Goal: Transaction & Acquisition: Book appointment/travel/reservation

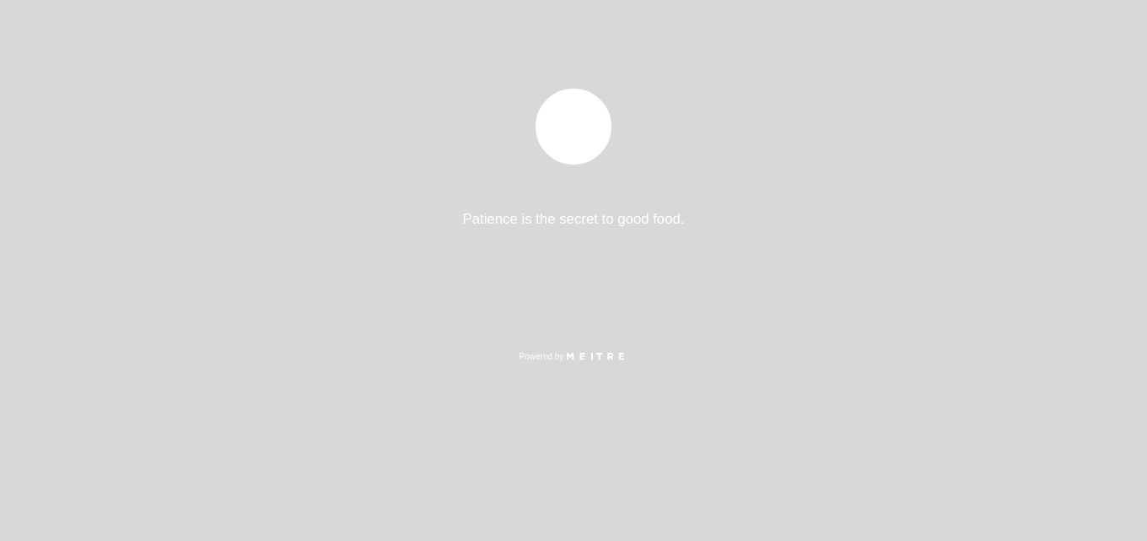
select select "es"
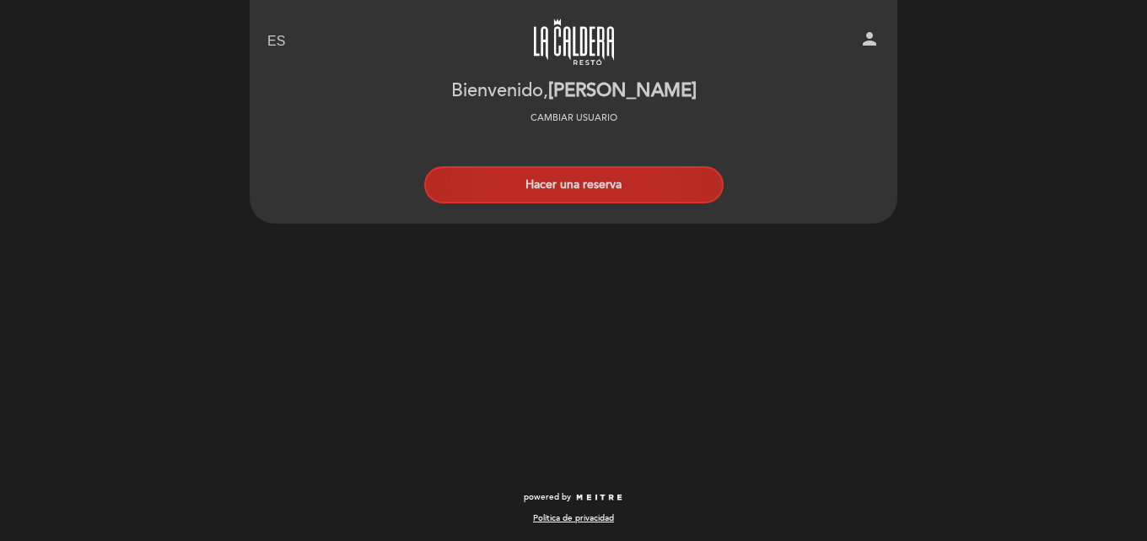
click at [548, 185] on button "Hacer una reserva" at bounding box center [574, 184] width 300 height 37
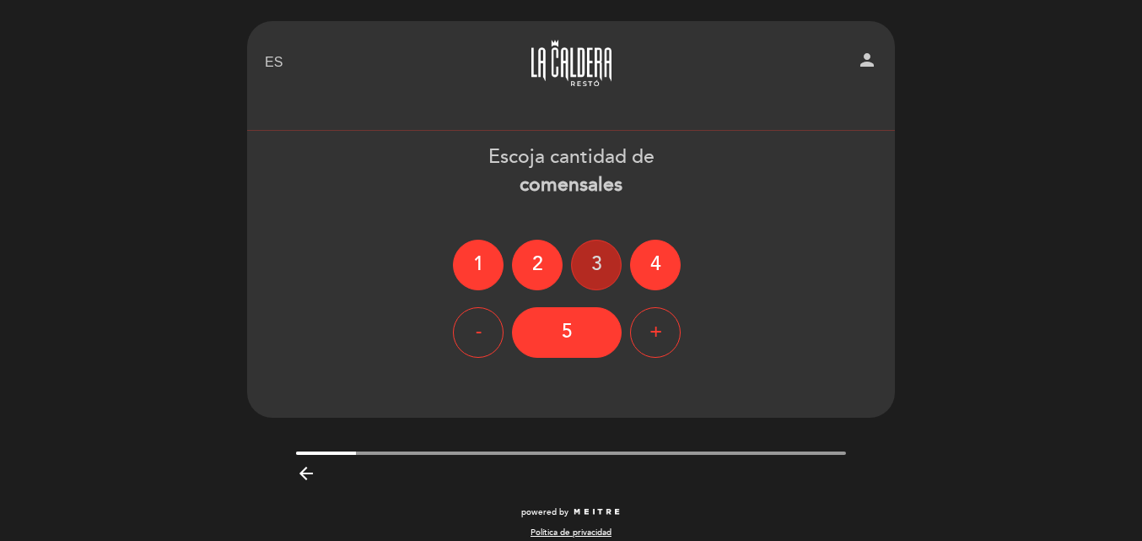
click at [598, 268] on div "3" at bounding box center [596, 265] width 51 height 51
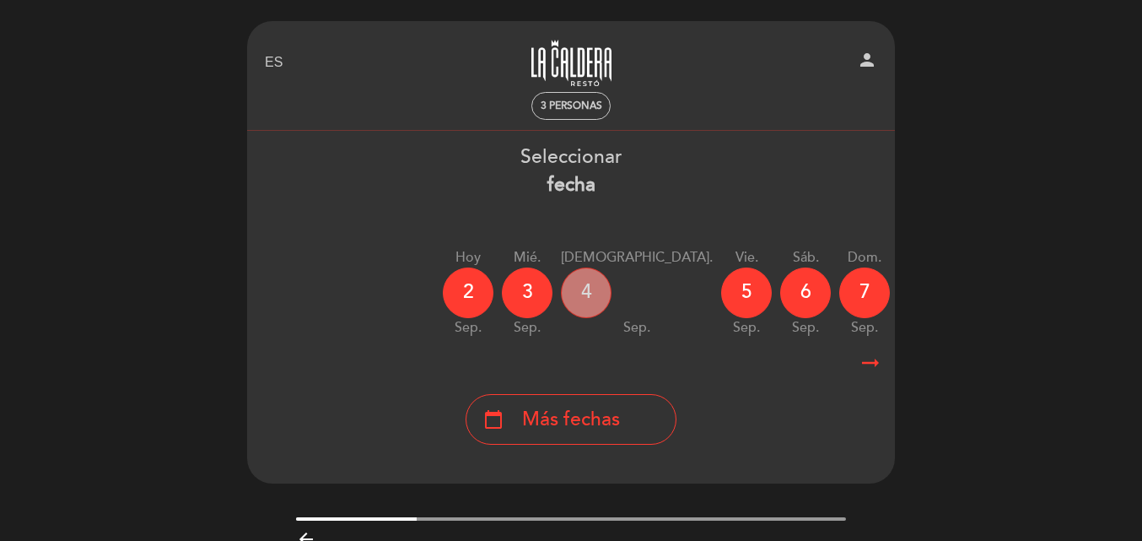
click at [586, 289] on div "4" at bounding box center [586, 292] width 51 height 51
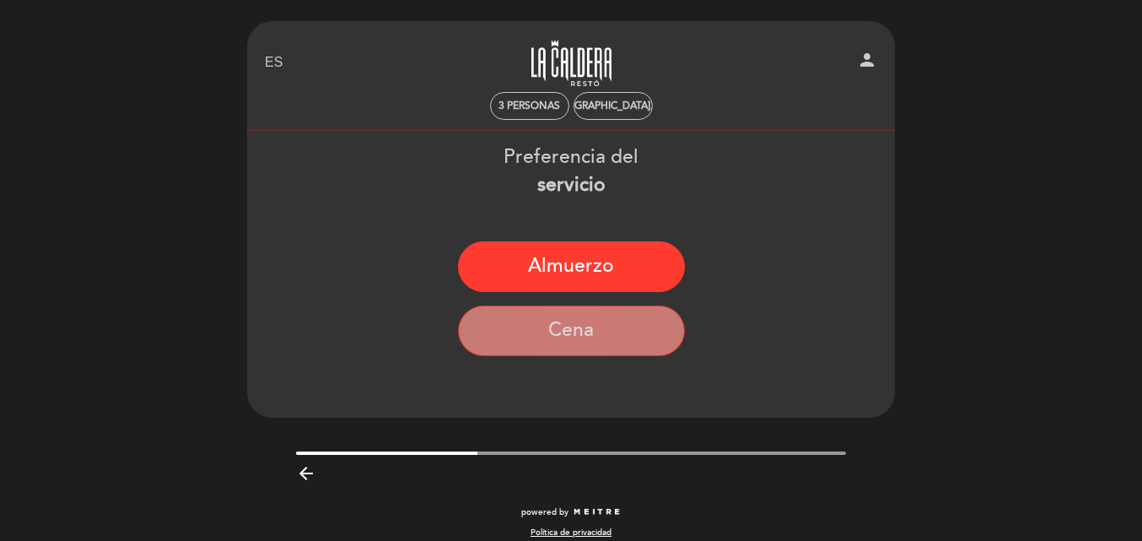
click at [575, 335] on button "Cena" at bounding box center [571, 330] width 227 height 51
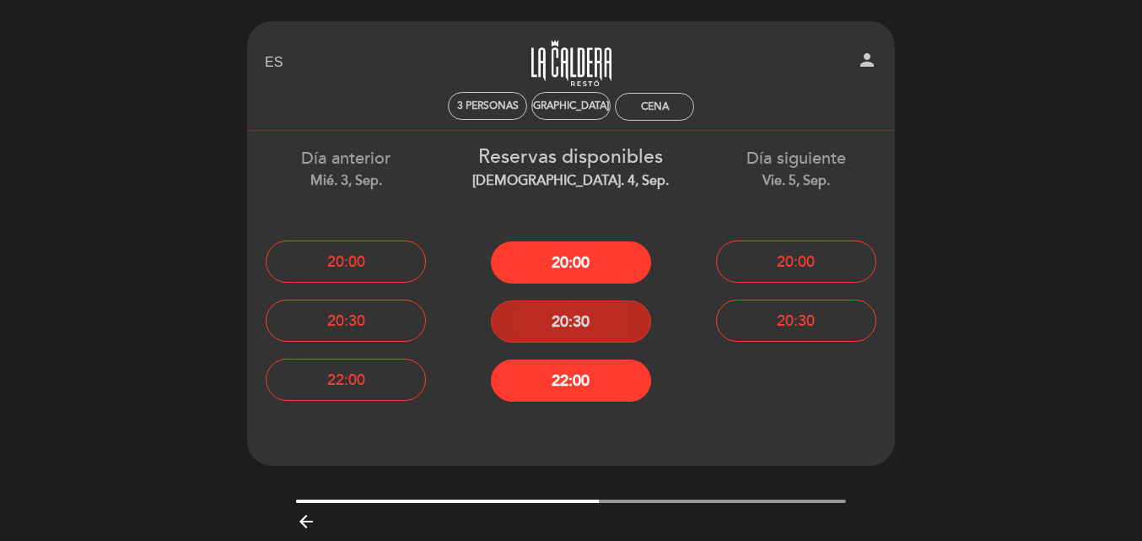
click at [579, 322] on button "20:30" at bounding box center [571, 321] width 160 height 42
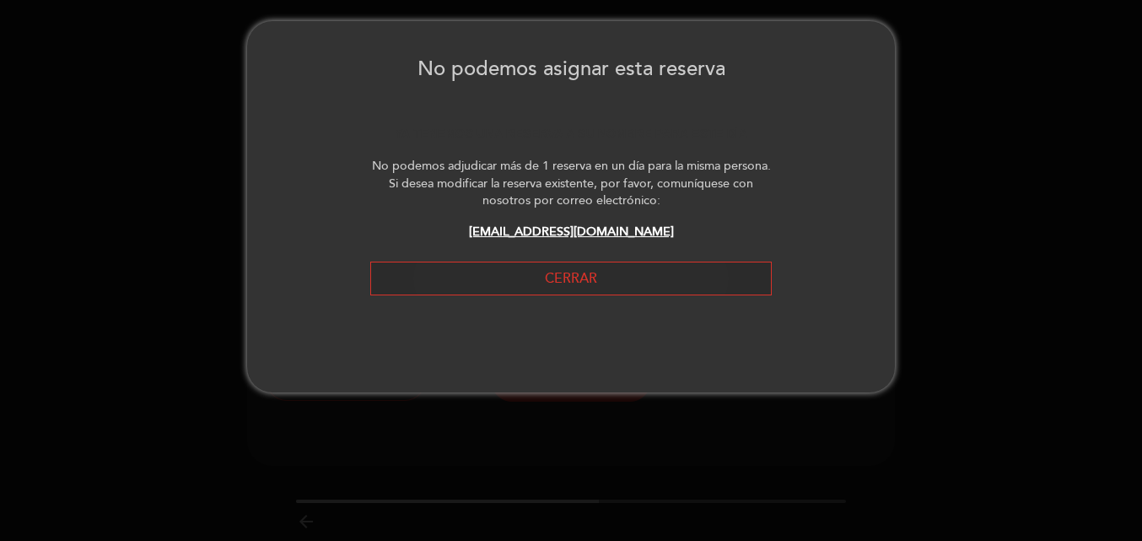
click at [609, 284] on button "Cerrar" at bounding box center [571, 279] width 402 height 35
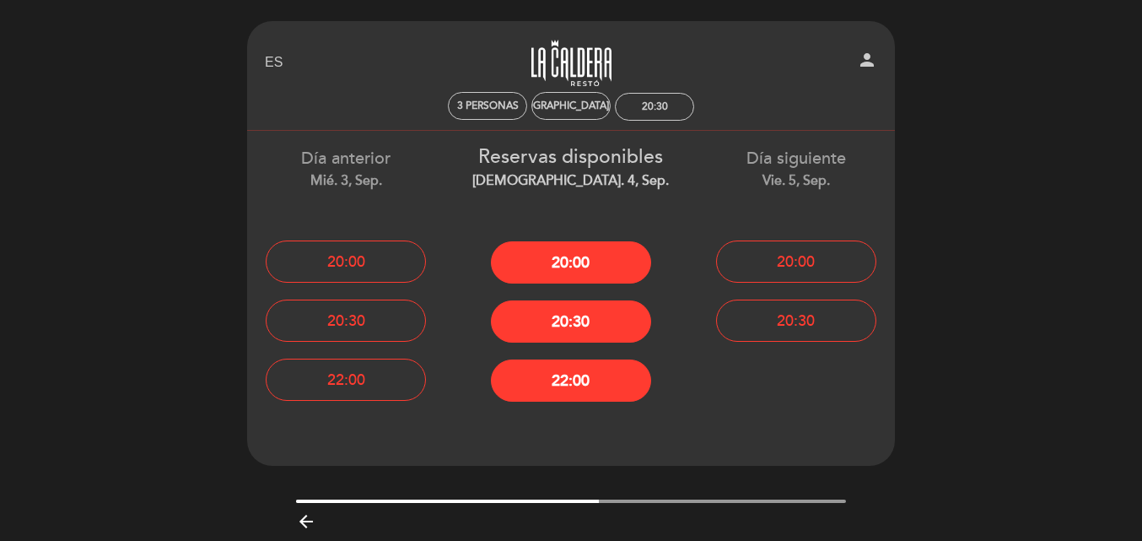
click at [865, 59] on icon "person" at bounding box center [867, 60] width 20 height 20
select select "es"
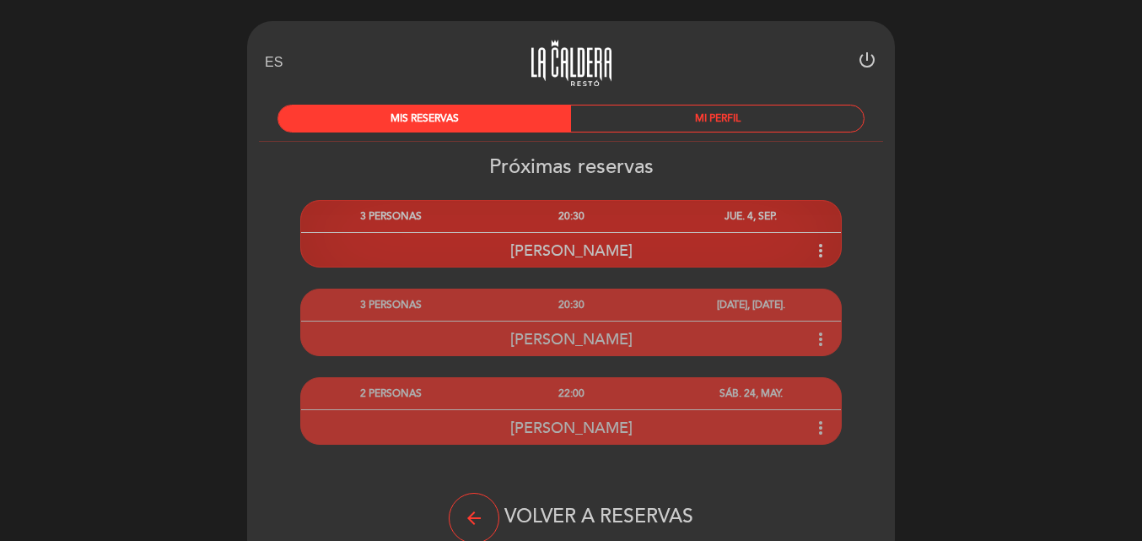
click at [826, 246] on icon "more_vert" at bounding box center [821, 250] width 20 height 20
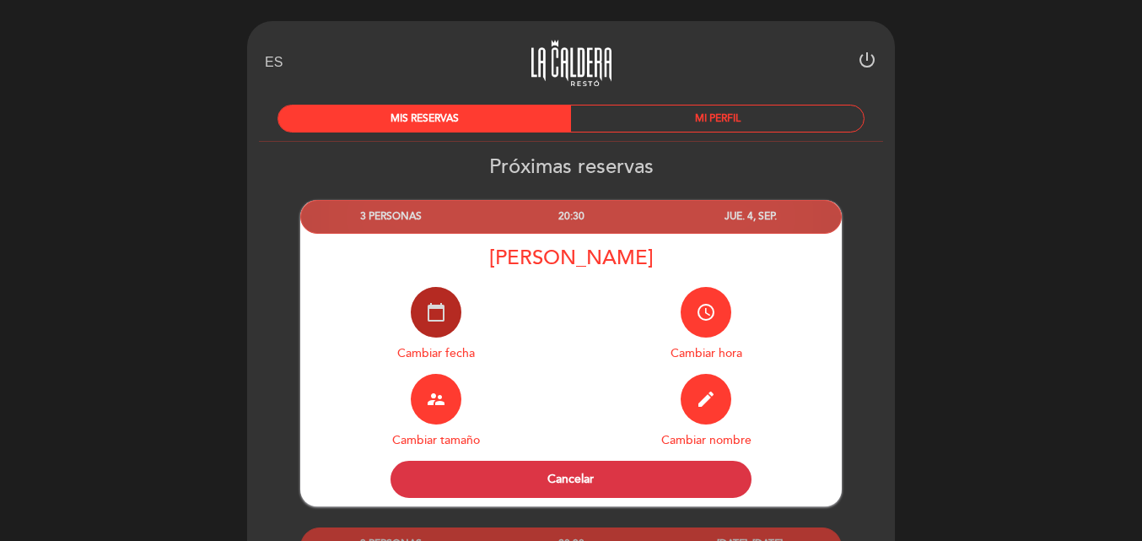
click at [429, 308] on icon "calendar_today" at bounding box center [436, 312] width 20 height 20
select select "es"
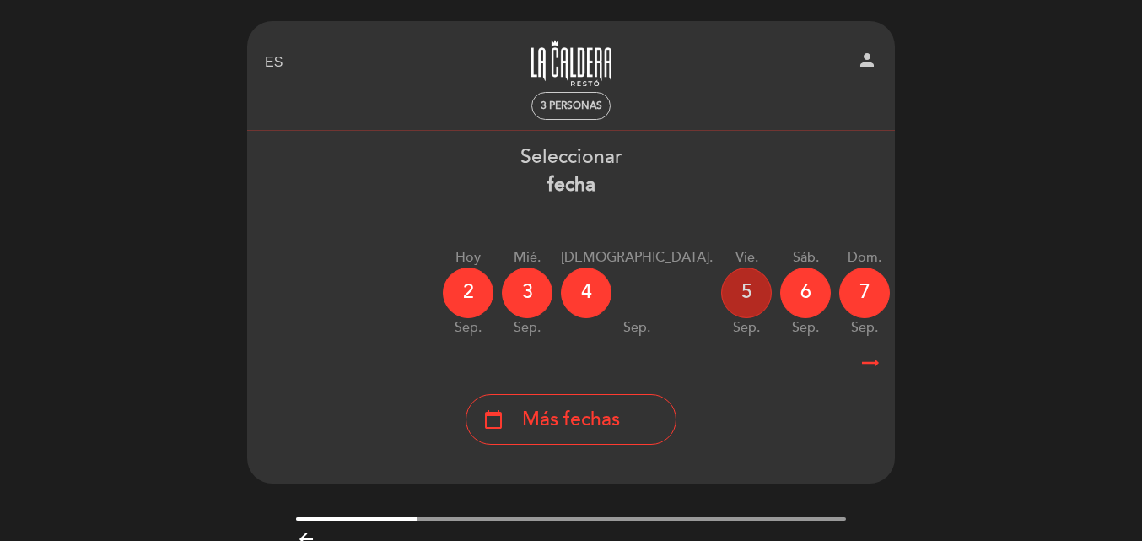
click at [721, 287] on div "5" at bounding box center [746, 292] width 51 height 51
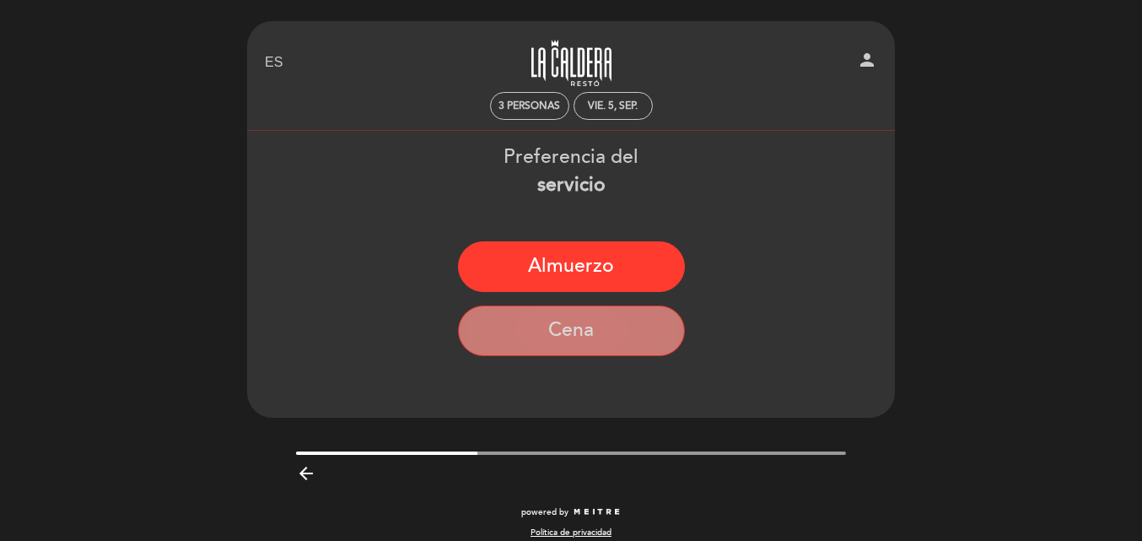
click at [561, 333] on button "Cena" at bounding box center [571, 330] width 227 height 51
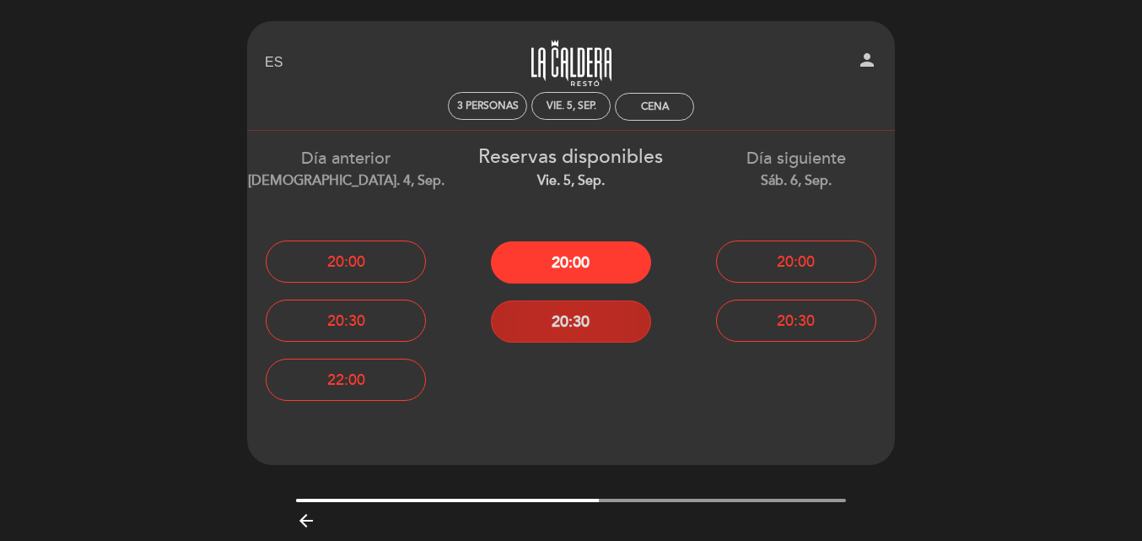
click at [571, 327] on button "20:30" at bounding box center [571, 321] width 160 height 42
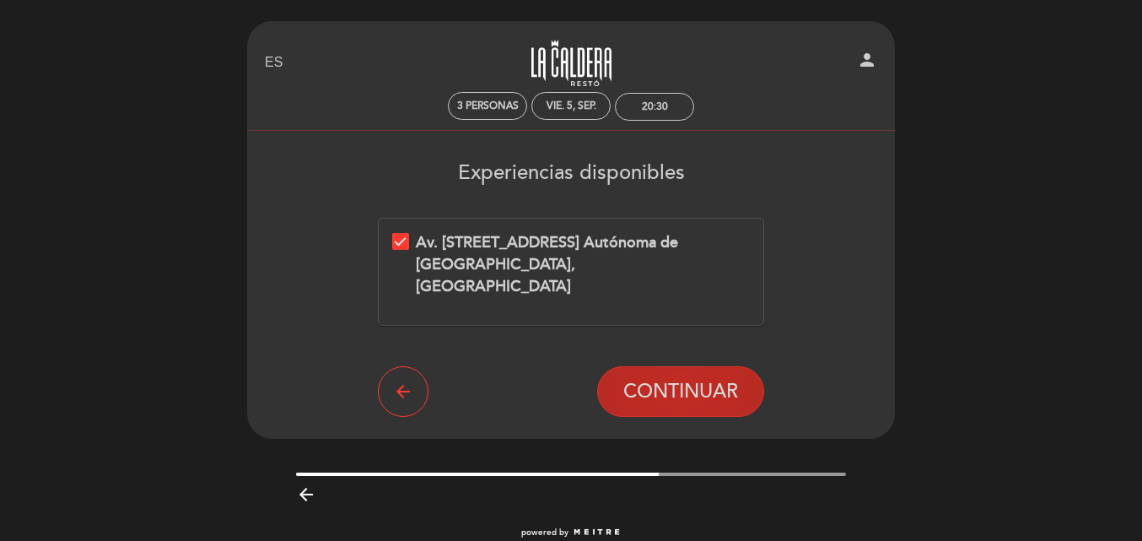
click at [641, 380] on span "CONTINUAR" at bounding box center [680, 392] width 115 height 24
